Goal: Transaction & Acquisition: Purchase product/service

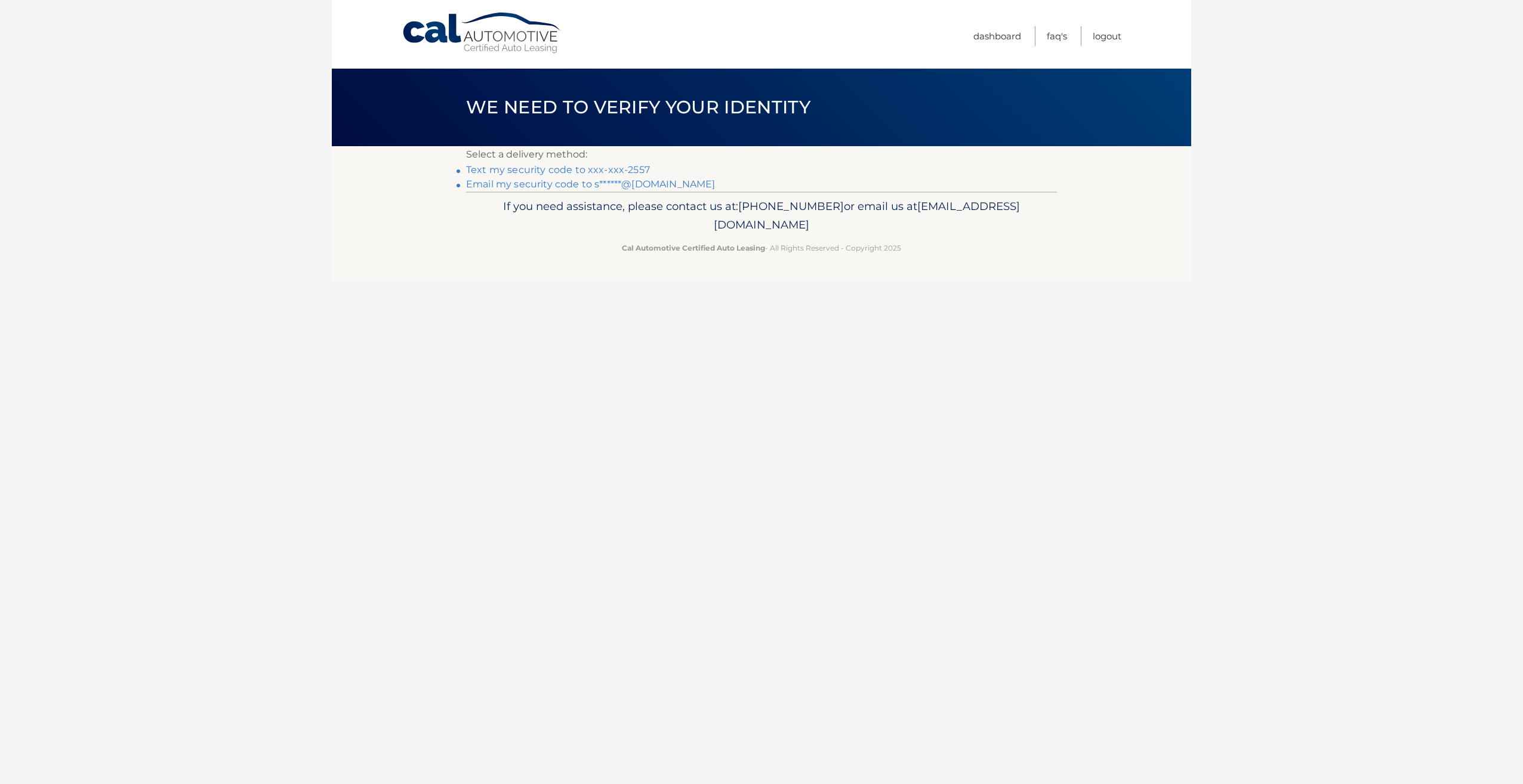
click at [585, 167] on link "Text my security code to xxx-xxx-2557" at bounding box center [558, 170] width 184 height 11
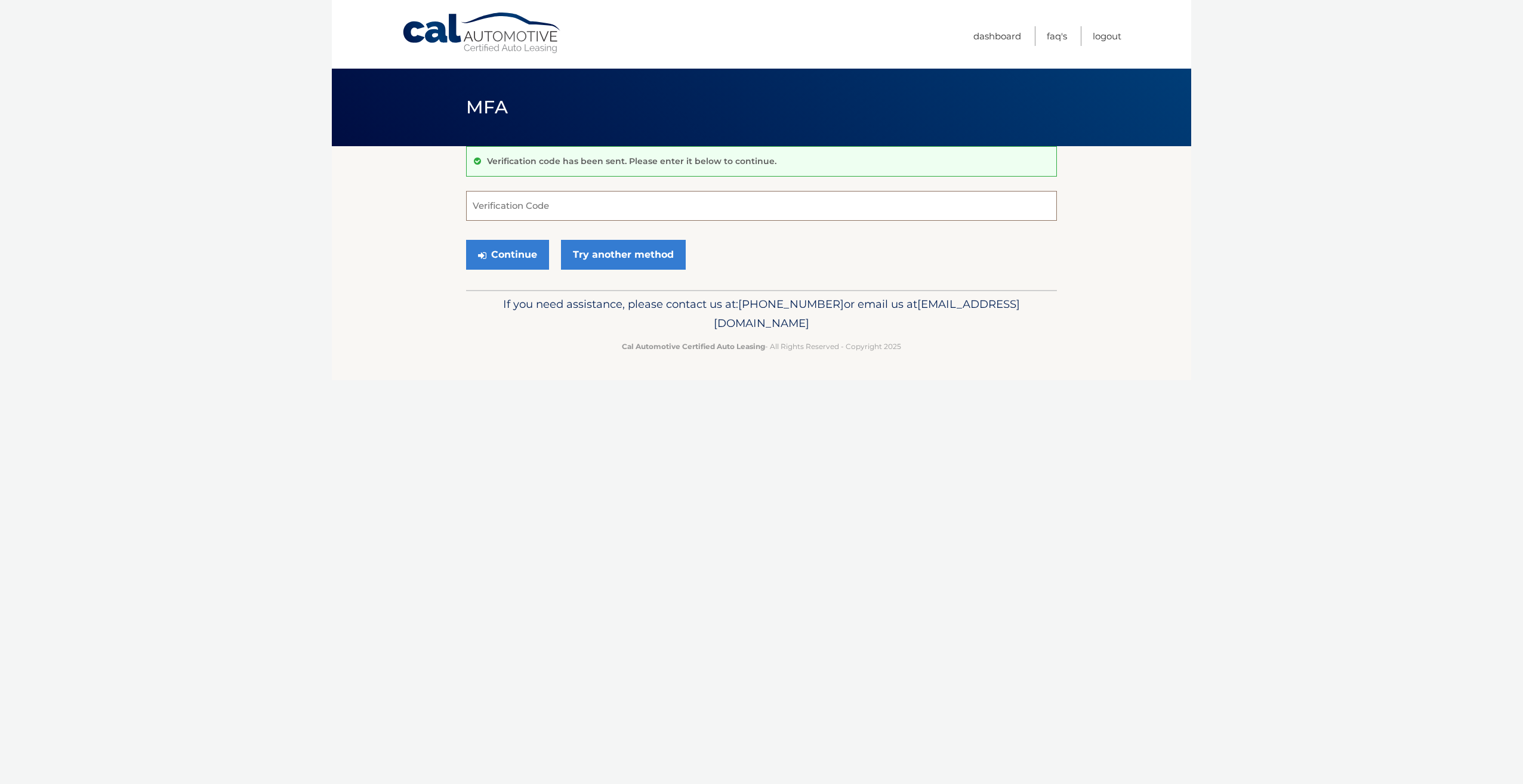
click at [559, 206] on input "Verification Code" at bounding box center [762, 206] width 591 height 30
type input "952169"
click at [524, 257] on button "Continue" at bounding box center [508, 255] width 83 height 30
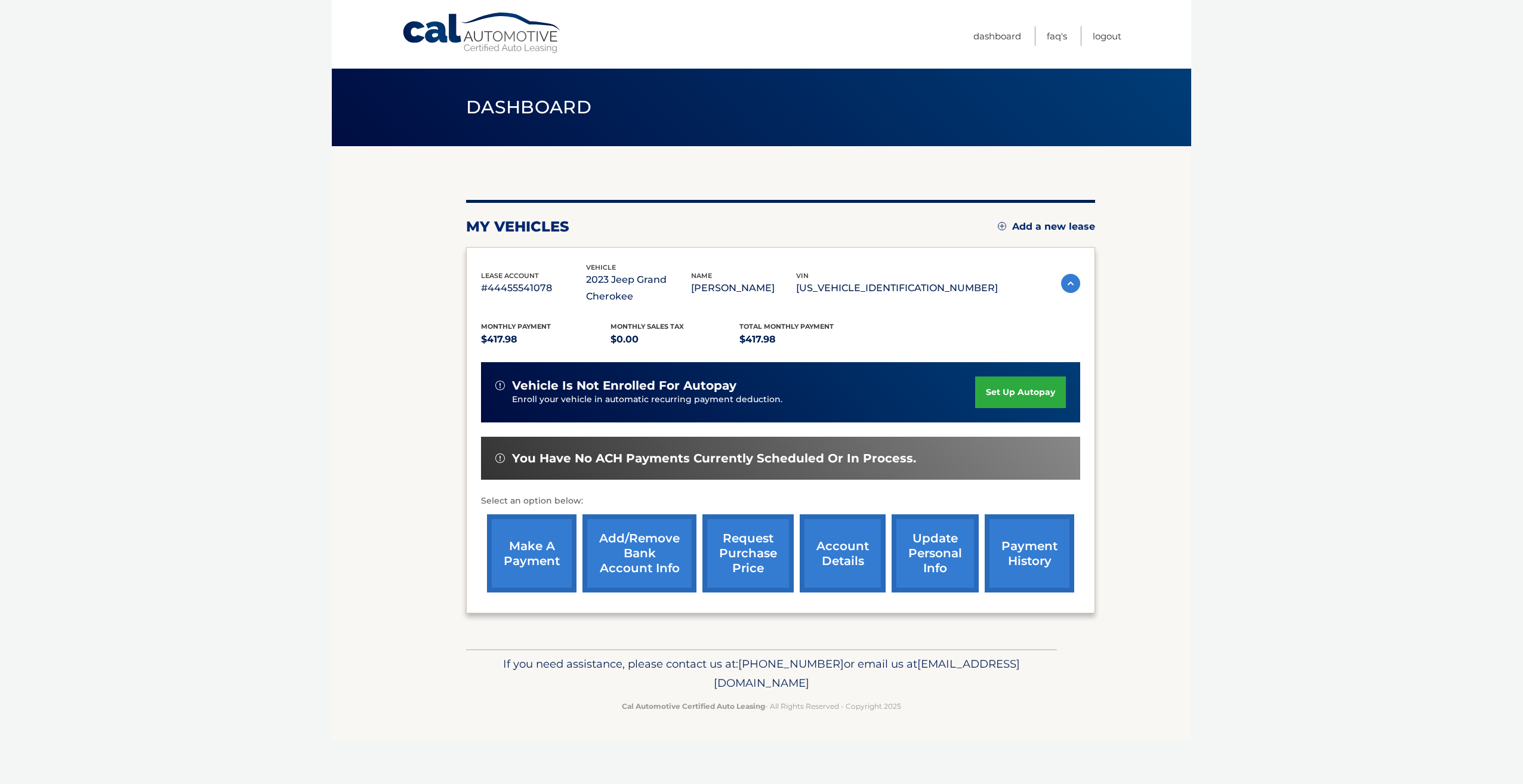
click at [1036, 549] on link "payment history" at bounding box center [1029, 553] width 89 height 78
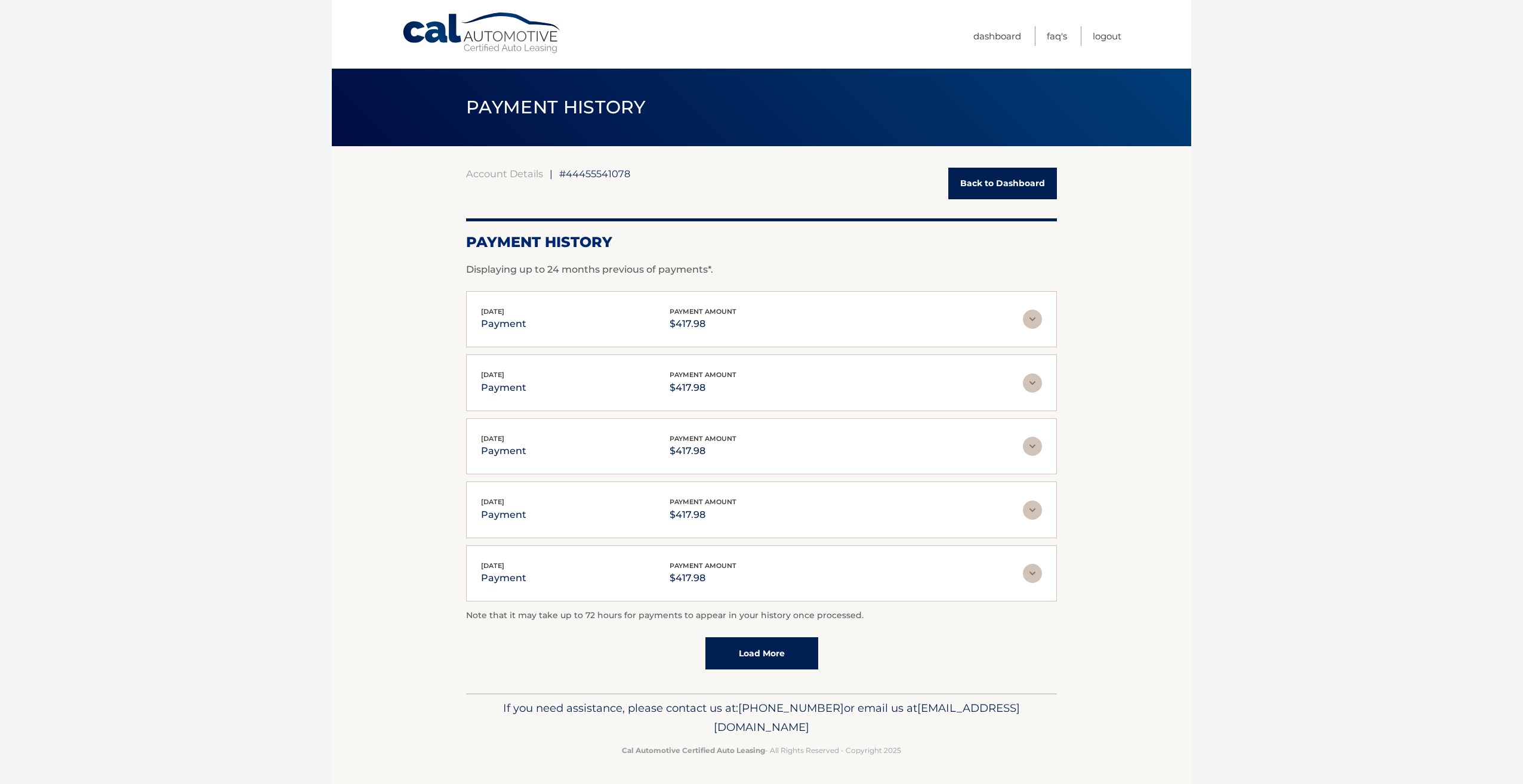
click at [984, 180] on link "Back to Dashboard" at bounding box center [1002, 183] width 109 height 32
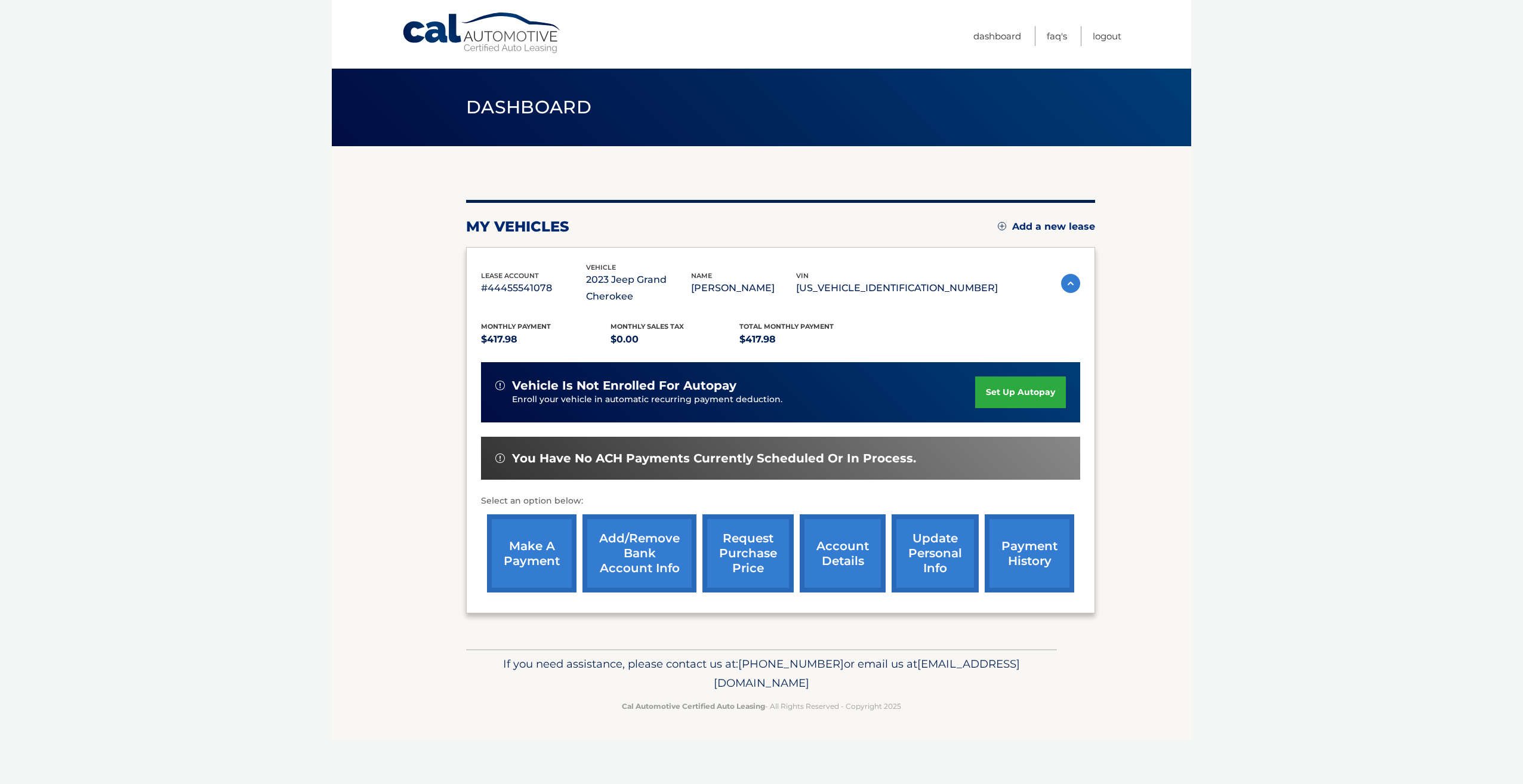
click at [535, 552] on link "make a payment" at bounding box center [531, 553] width 89 height 78
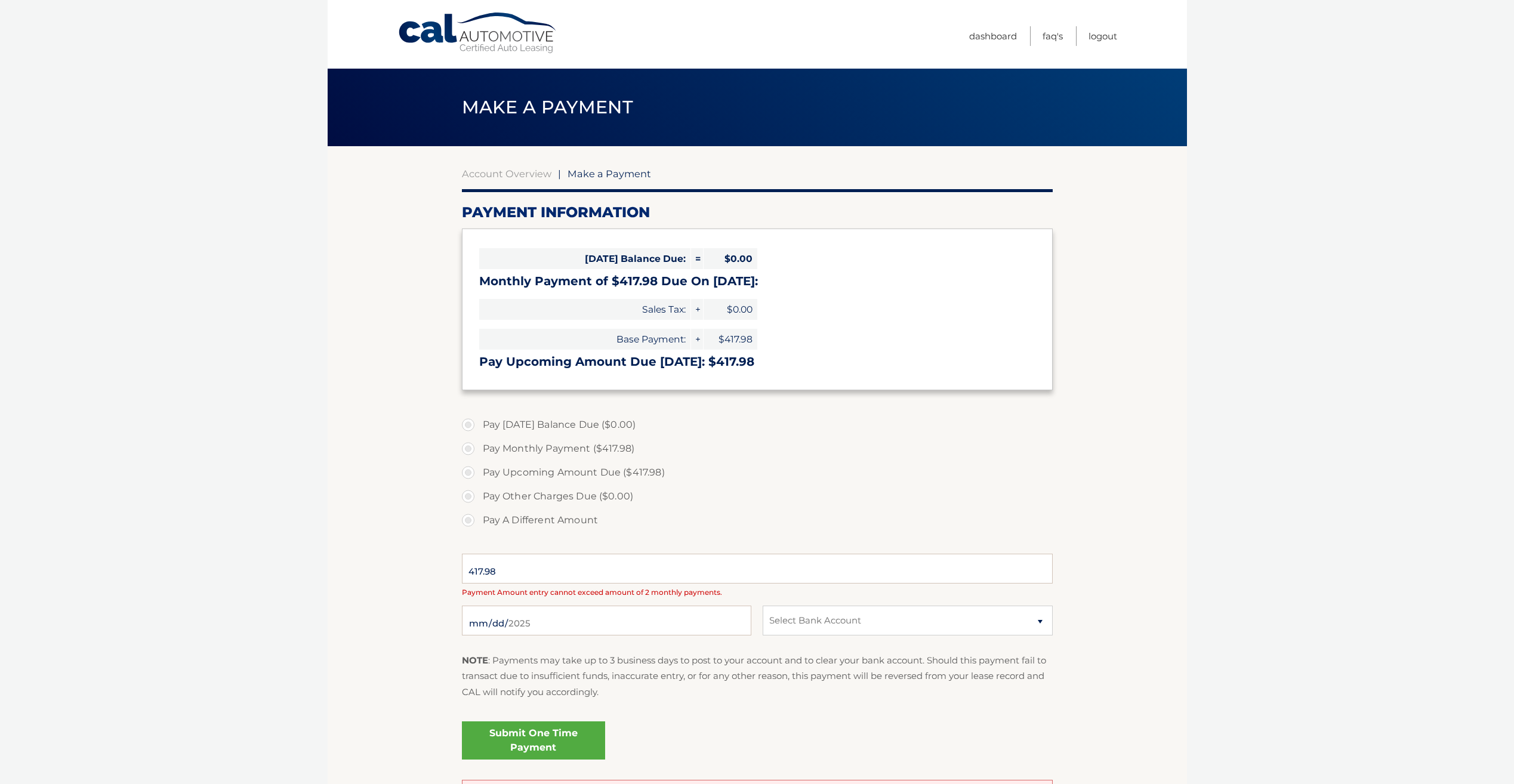
select select "YmEyOGIzM2QtMjExYS00YzA3LTkwN2ItYTVhZTkxYTRlNmZl"
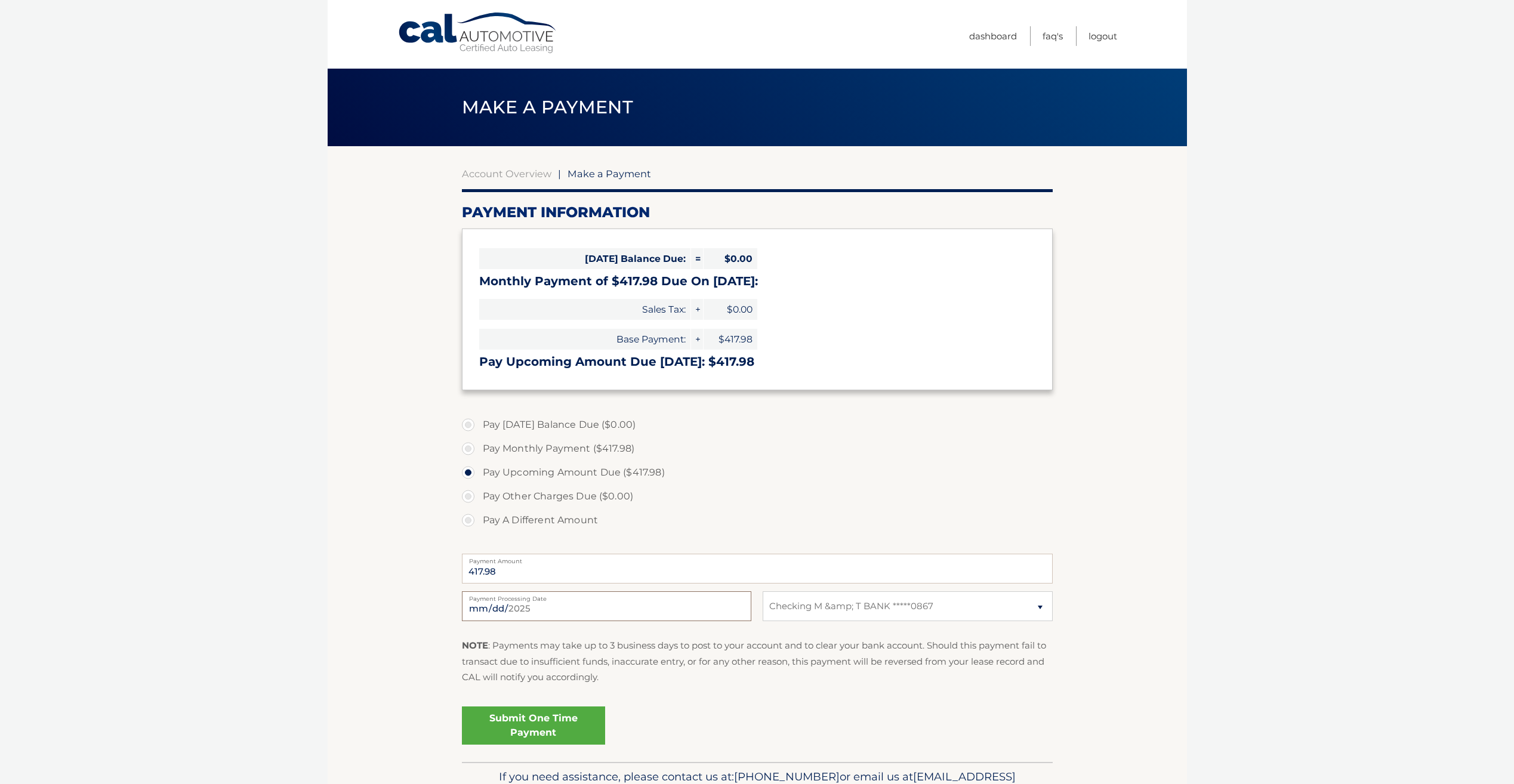
click at [538, 604] on input "[DATE]" at bounding box center [606, 606] width 290 height 30
type input "[DATE]"
click at [582, 721] on link "Submit One Time Payment" at bounding box center [533, 726] width 143 height 38
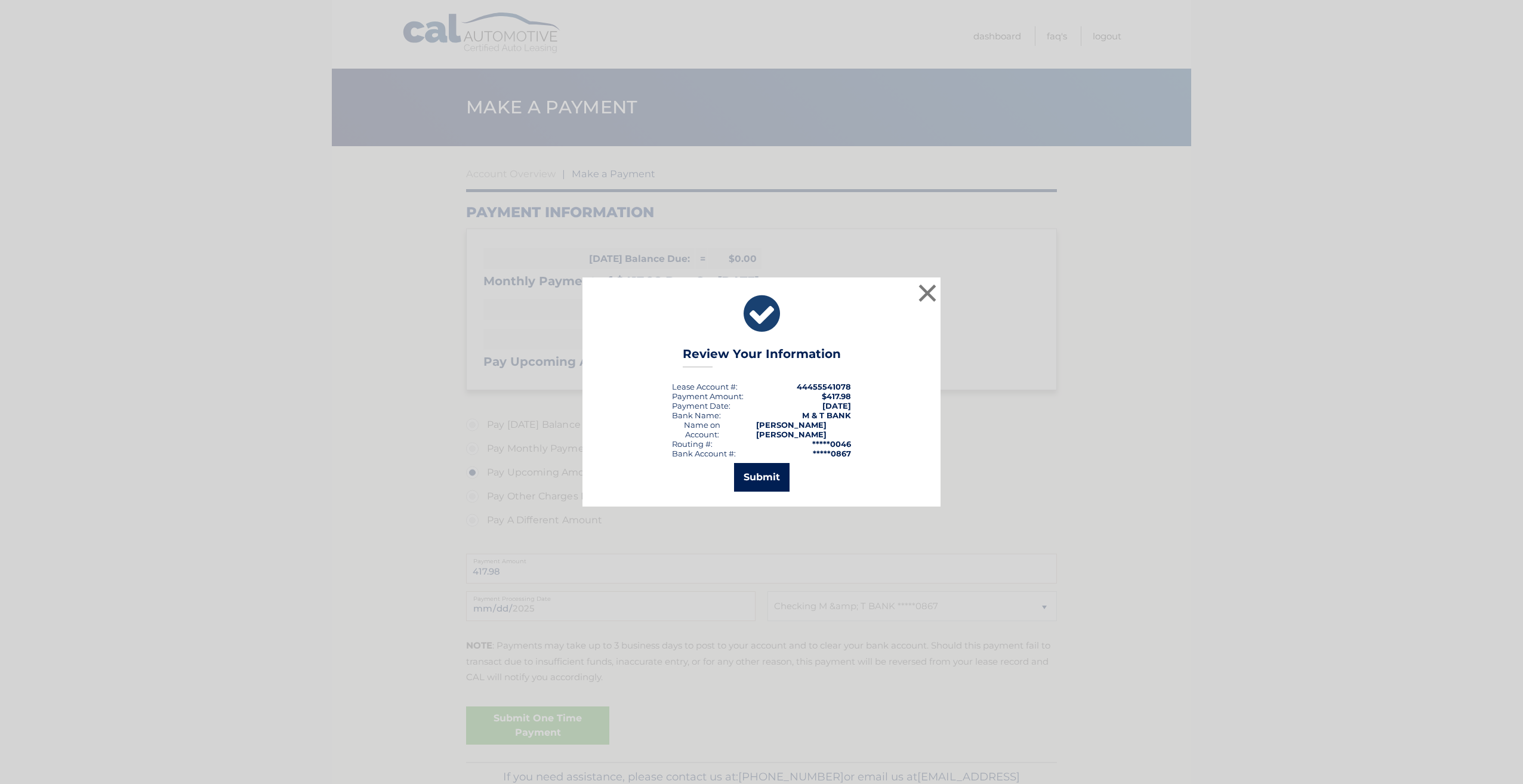
click at [769, 472] on button "Submit" at bounding box center [762, 477] width 56 height 29
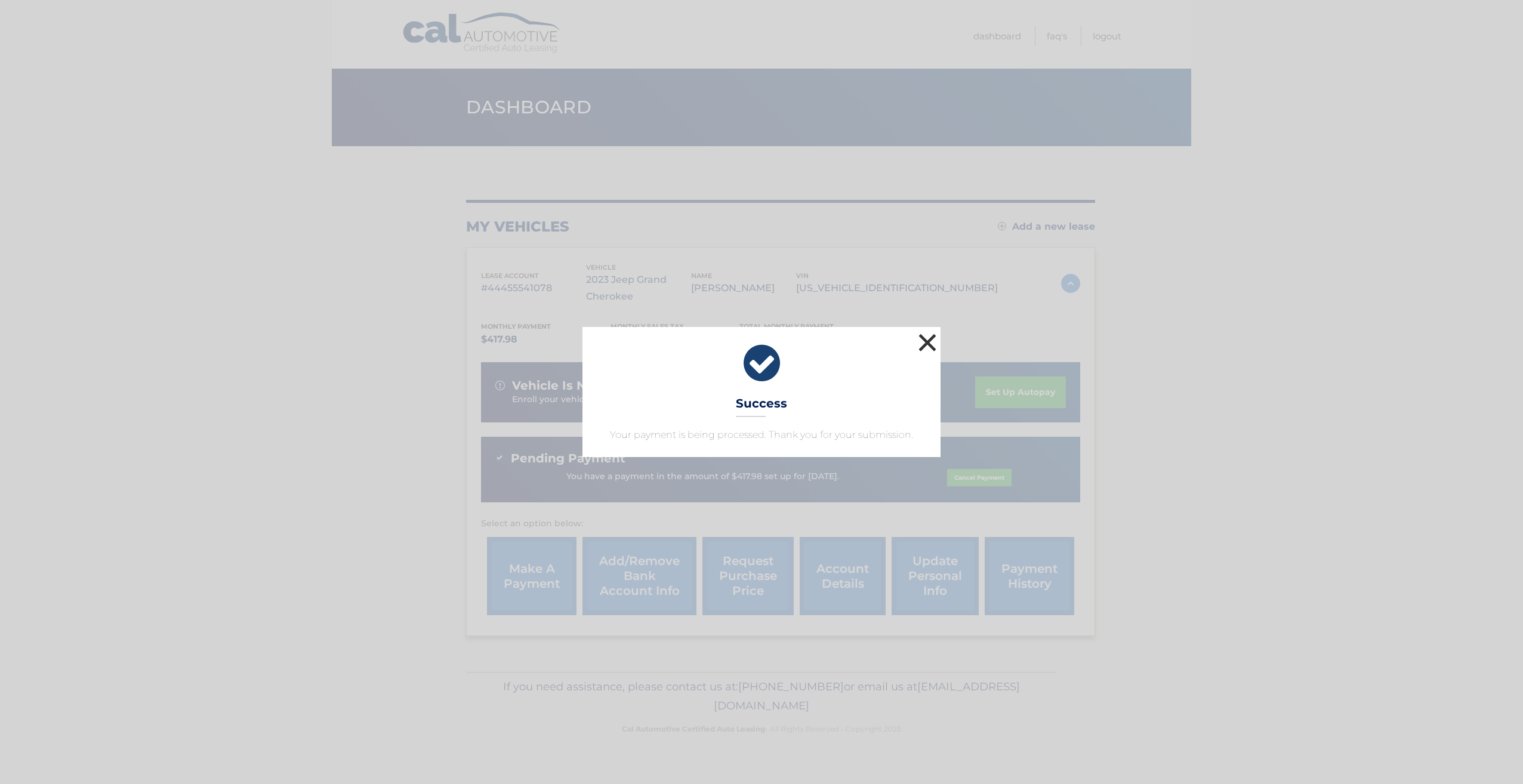
click at [925, 343] on button "×" at bounding box center [927, 342] width 24 height 24
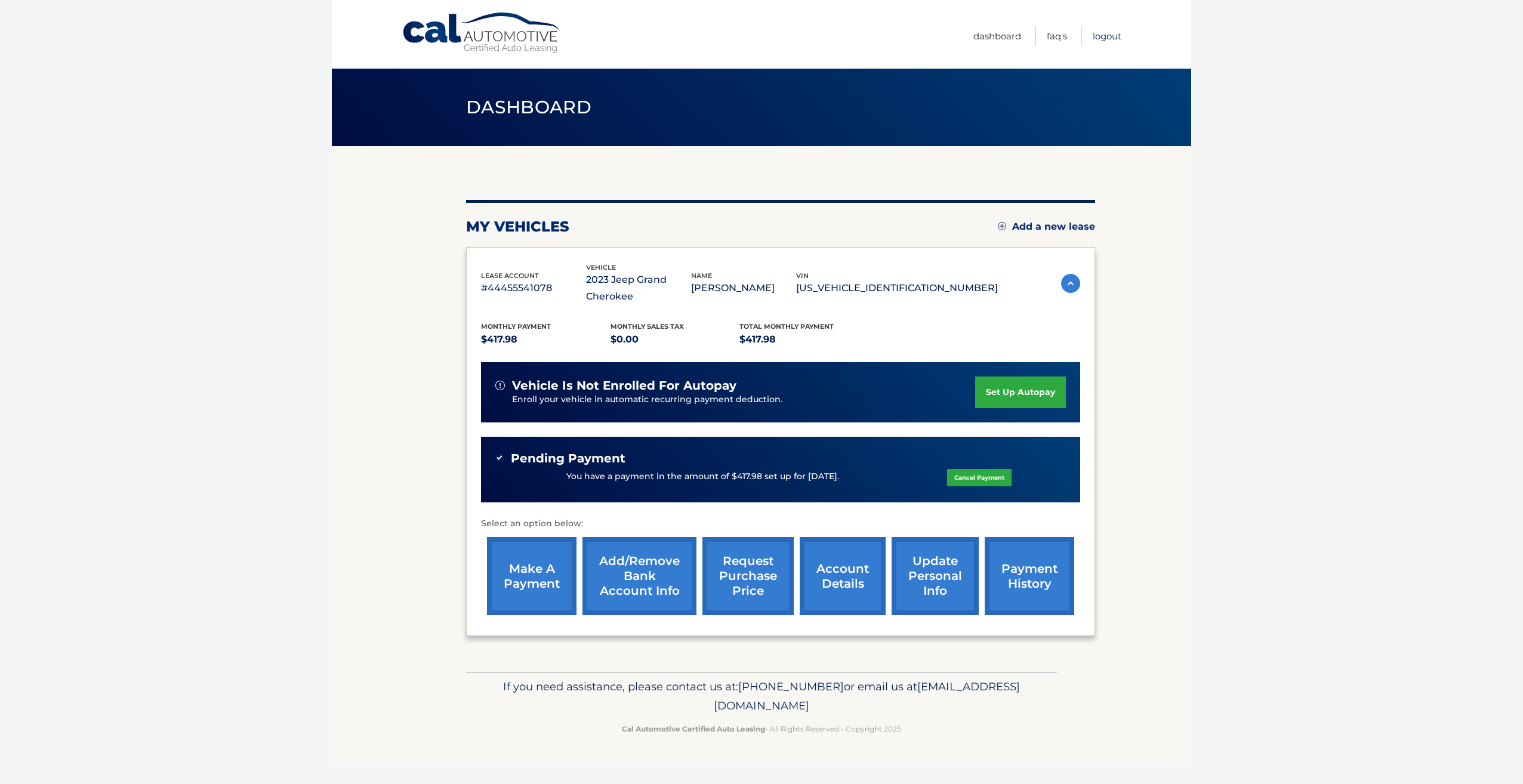
click at [1095, 31] on link "Logout" at bounding box center [1107, 36] width 29 height 20
